Goal: Task Accomplishment & Management: Use online tool/utility

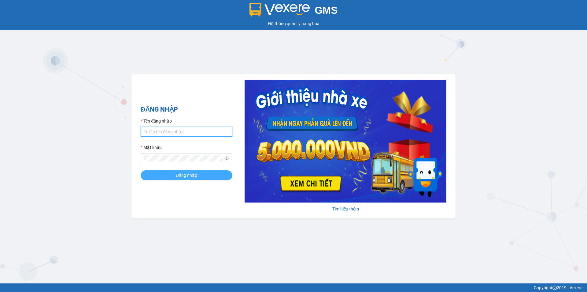
type input "hang.ct"
click at [188, 177] on span "Đăng nhập" at bounding box center [186, 175] width 21 height 7
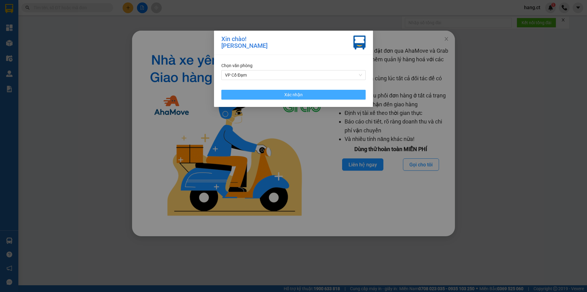
click at [306, 94] on button "Xác nhận" at bounding box center [294, 95] width 144 height 10
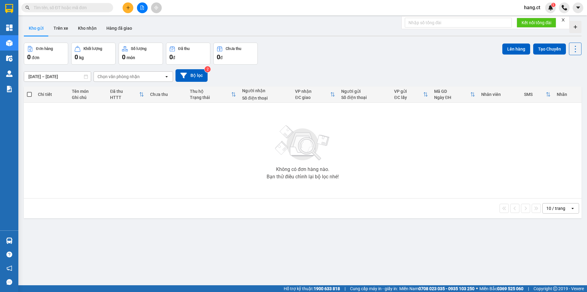
click at [69, 7] on input "text" at bounding box center [70, 7] width 72 height 7
paste input "0964088948"
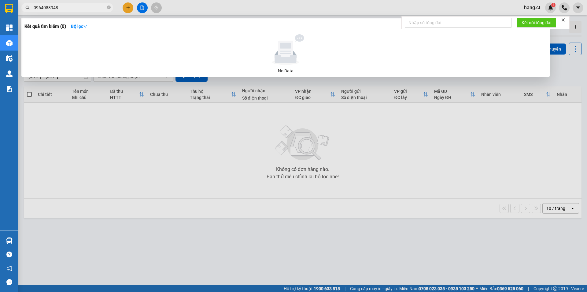
type input "0964088948"
click at [126, 153] on div at bounding box center [293, 146] width 587 height 292
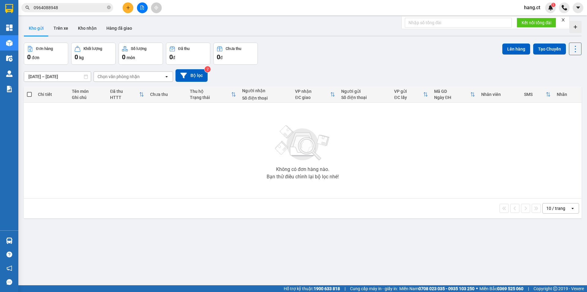
click at [62, 6] on input "0964088948" at bounding box center [70, 7] width 72 height 7
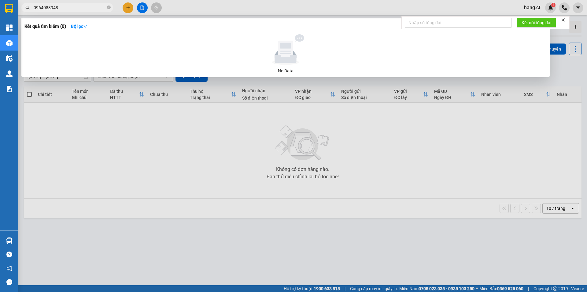
click at [110, 122] on div at bounding box center [293, 146] width 587 height 292
